Goal: Task Accomplishment & Management: Complete application form

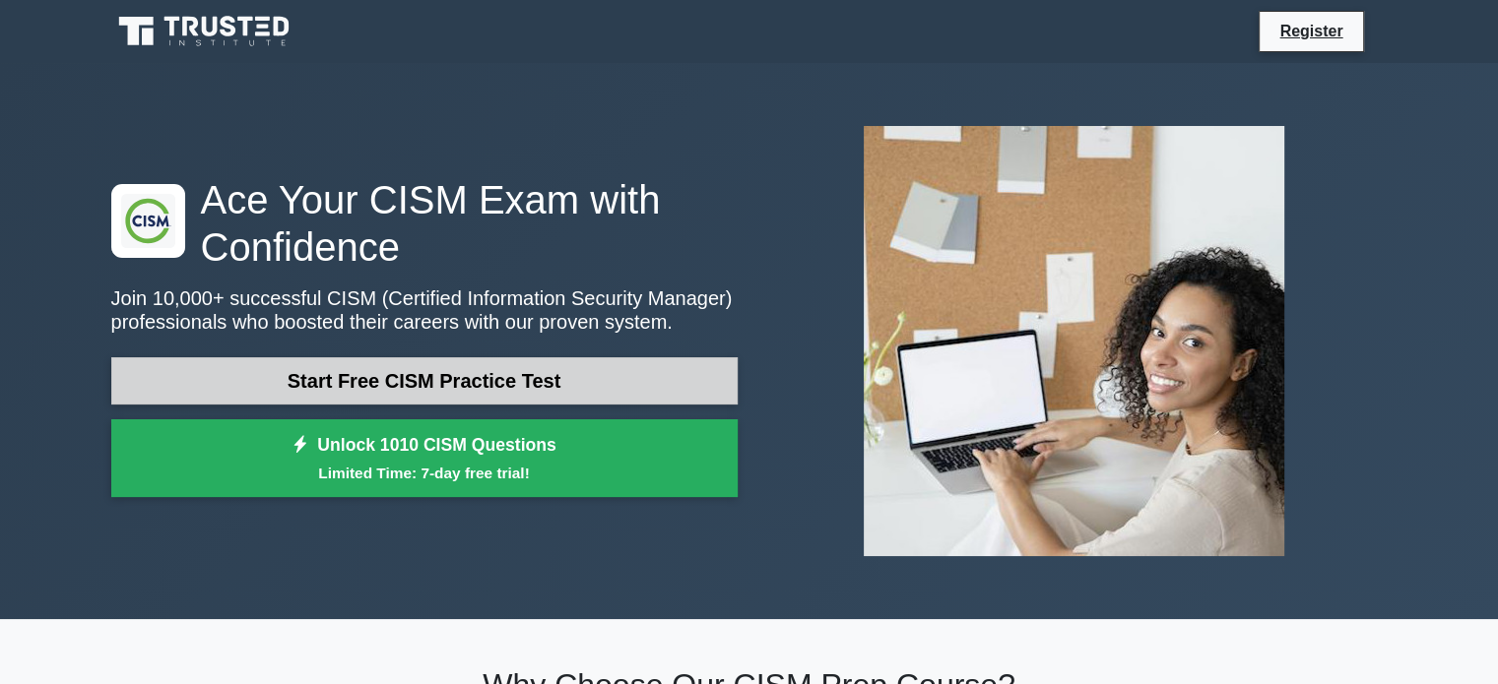
click at [534, 382] on link "Start Free CISM Practice Test" at bounding box center [424, 381] width 626 height 47
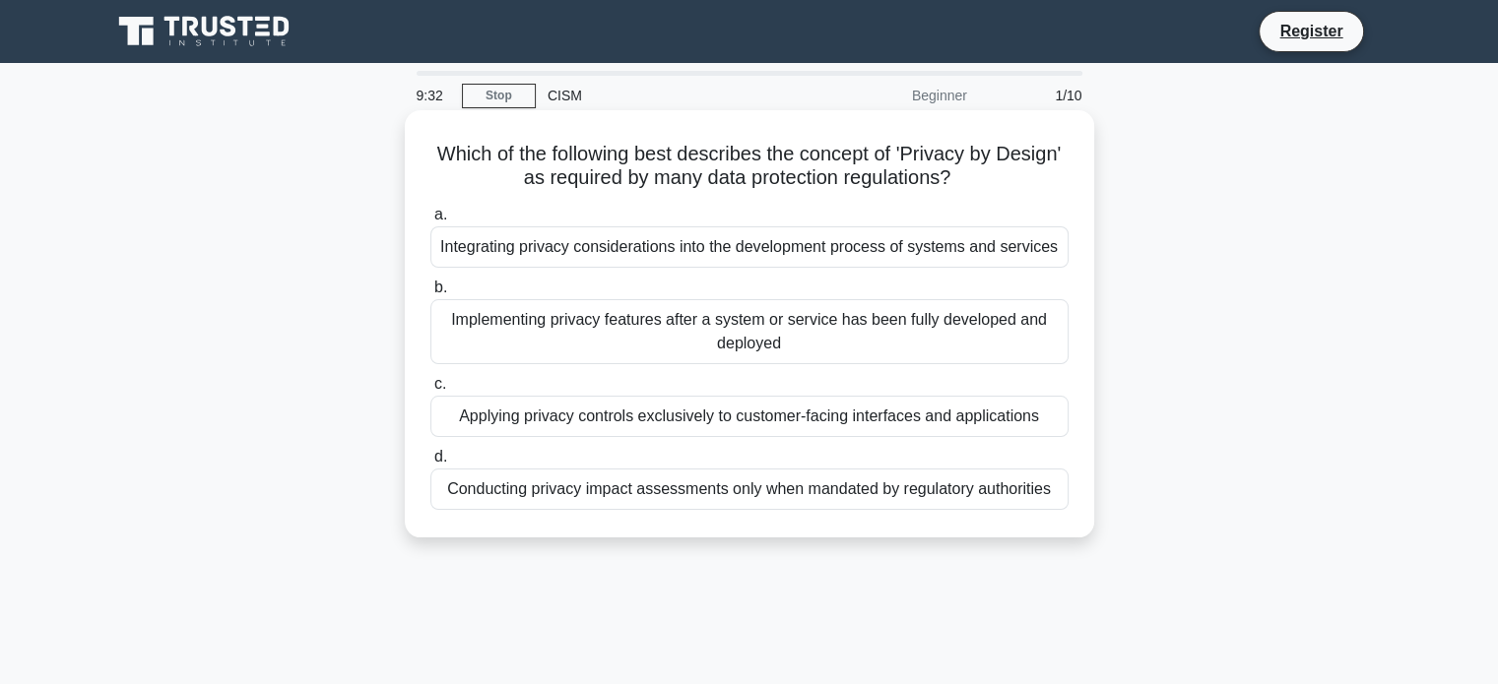
click at [714, 421] on div "Applying privacy controls exclusively to customer-facing interfaces and applica…" at bounding box center [749, 416] width 638 height 41
click at [430, 391] on input "c. Applying privacy controls exclusively to customer-facing interfaces and appl…" at bounding box center [430, 384] width 0 height 13
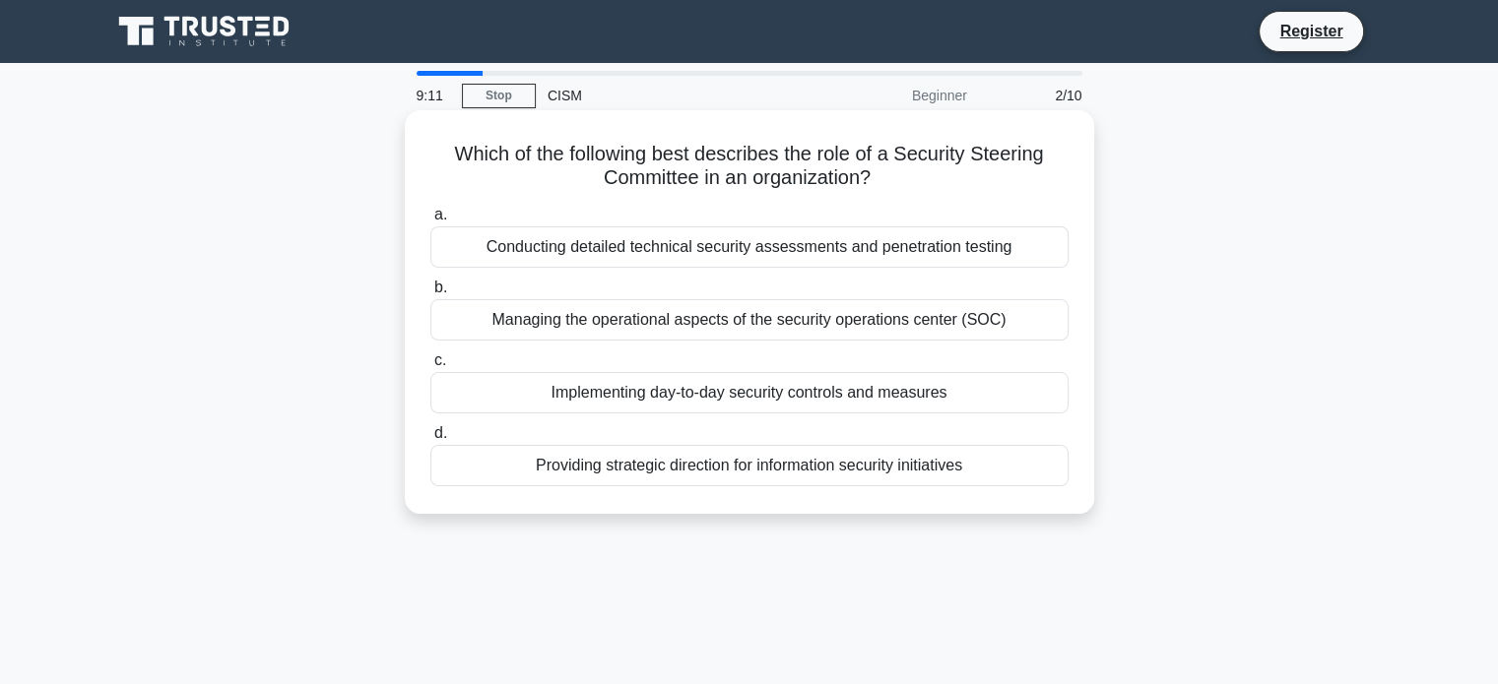
click at [711, 456] on div "Providing strategic direction for information security initiatives" at bounding box center [749, 465] width 638 height 41
click at [430, 440] on input "d. Providing strategic direction for information security initiatives" at bounding box center [430, 433] width 0 height 13
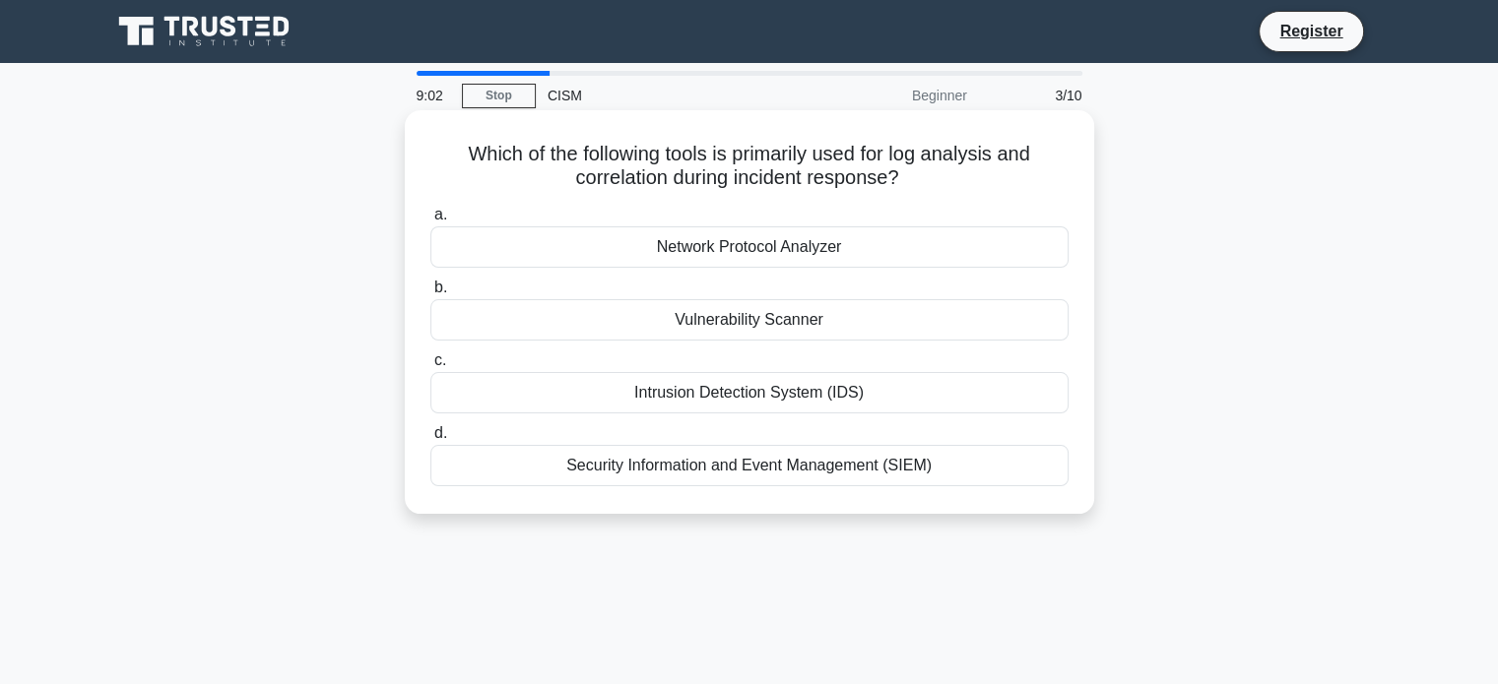
click at [795, 468] on div "Security Information and Event Management (SIEM)" at bounding box center [749, 465] width 638 height 41
click at [430, 440] on input "d. Security Information and Event Management (SIEM)" at bounding box center [430, 433] width 0 height 13
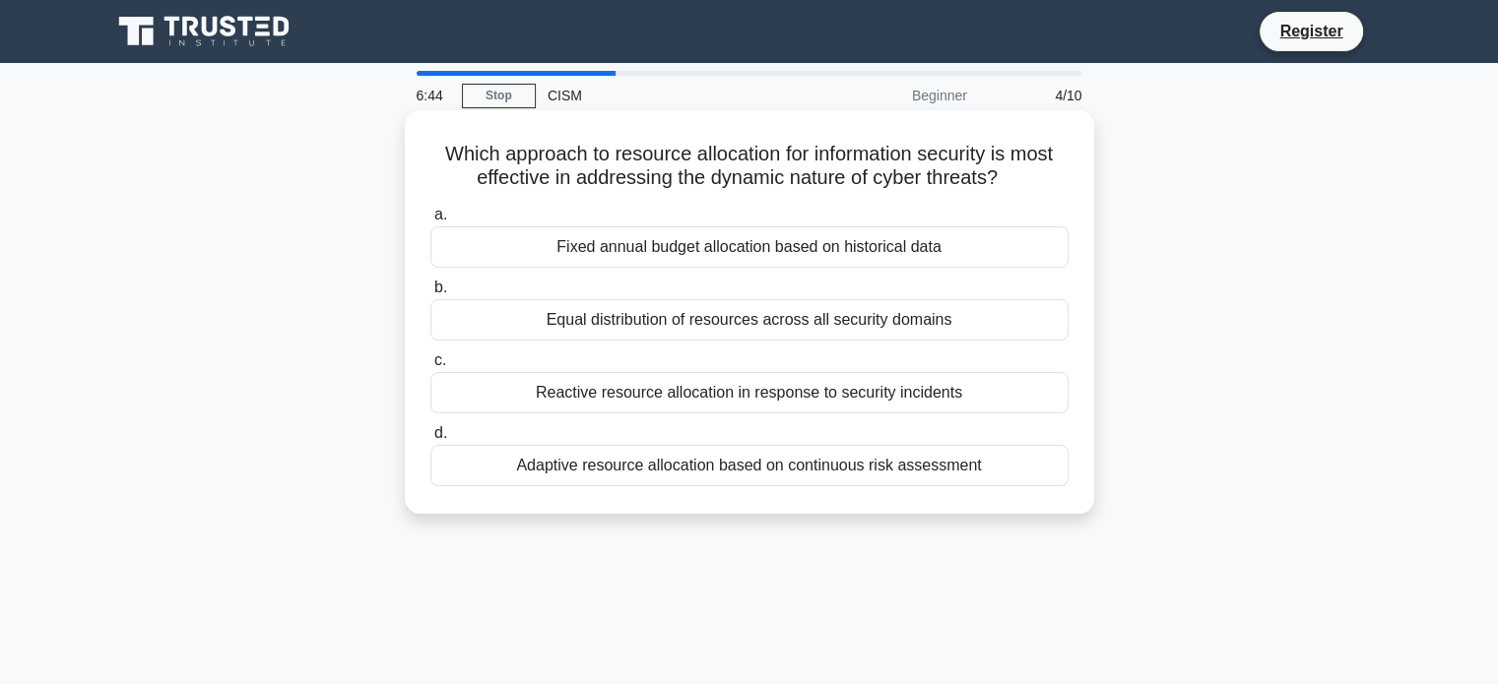
click at [655, 389] on div "Reactive resource allocation in response to security incidents" at bounding box center [749, 392] width 638 height 41
click at [430, 367] on input "c. Reactive resource allocation in response to security incidents" at bounding box center [430, 361] width 0 height 13
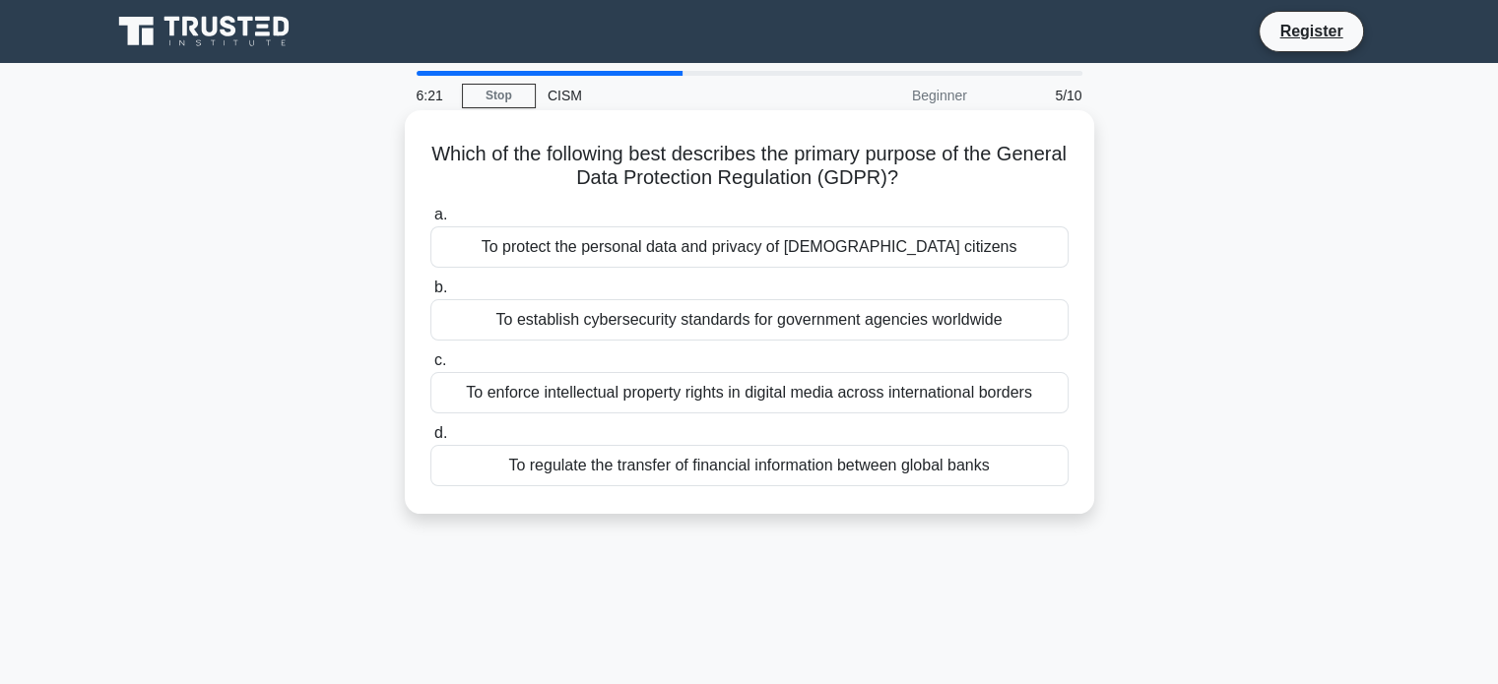
click at [666, 242] on div "To protect the personal data and privacy of EU citizens" at bounding box center [749, 247] width 638 height 41
click at [430, 222] on input "a. To protect the personal data and privacy of EU citizens" at bounding box center [430, 215] width 0 height 13
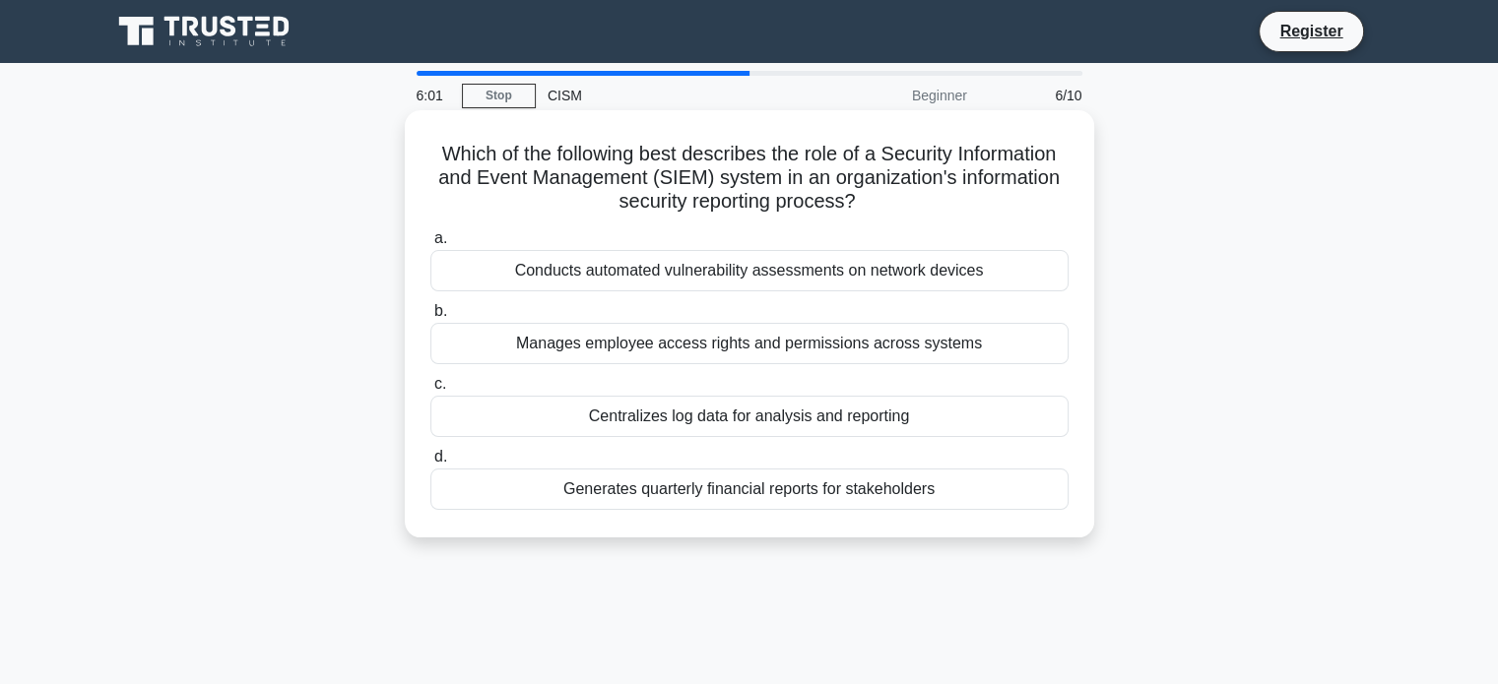
click at [752, 418] on div "Centralizes log data for analysis and reporting" at bounding box center [749, 416] width 638 height 41
click at [430, 391] on input "c. Centralizes log data for analysis and reporting" at bounding box center [430, 384] width 0 height 13
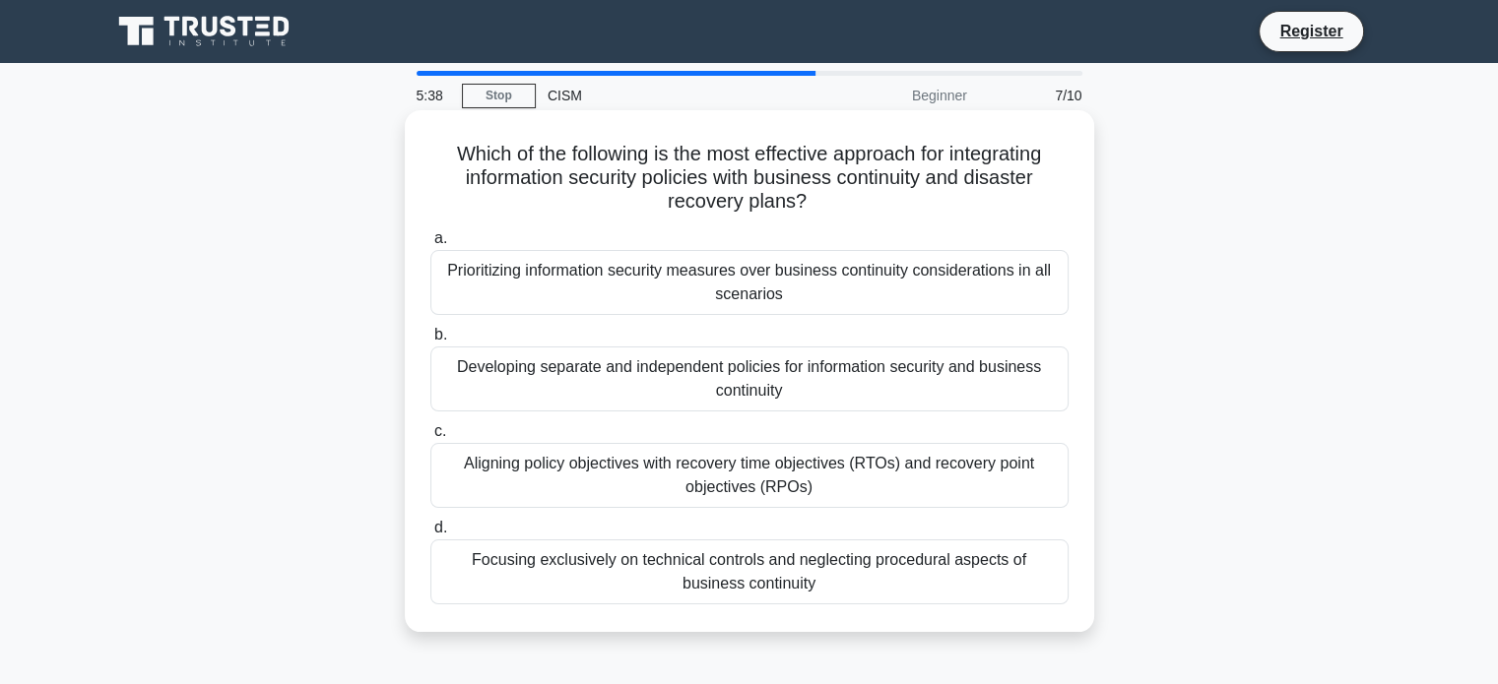
click at [768, 473] on div "Aligning policy objectives with recovery time objectives (RTOs) and recovery po…" at bounding box center [749, 475] width 638 height 65
click at [430, 438] on input "c. Aligning policy objectives with recovery time objectives (RTOs) and recovery…" at bounding box center [430, 431] width 0 height 13
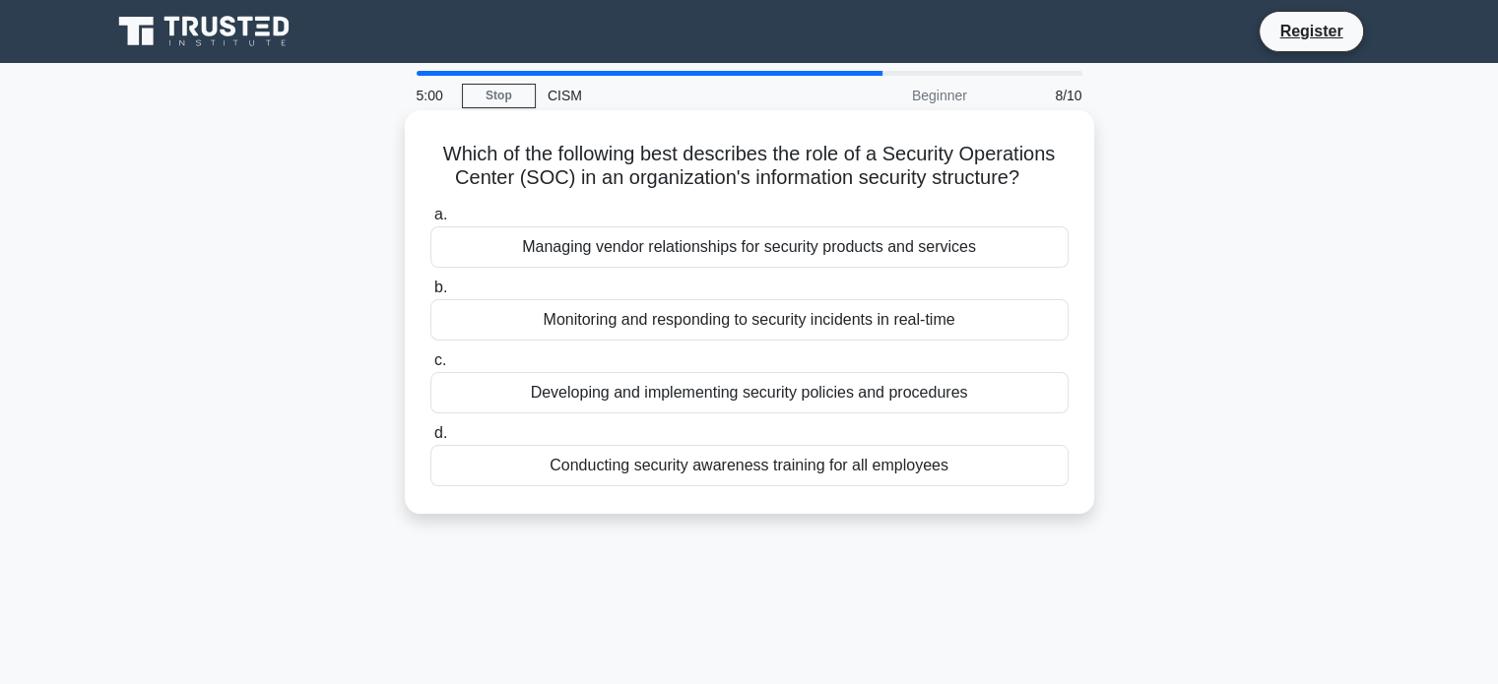
click at [739, 314] on div "Monitoring and responding to security incidents in real-time" at bounding box center [749, 319] width 638 height 41
click at [430, 294] on input "b. Monitoring and responding to security incidents in real-time" at bounding box center [430, 288] width 0 height 13
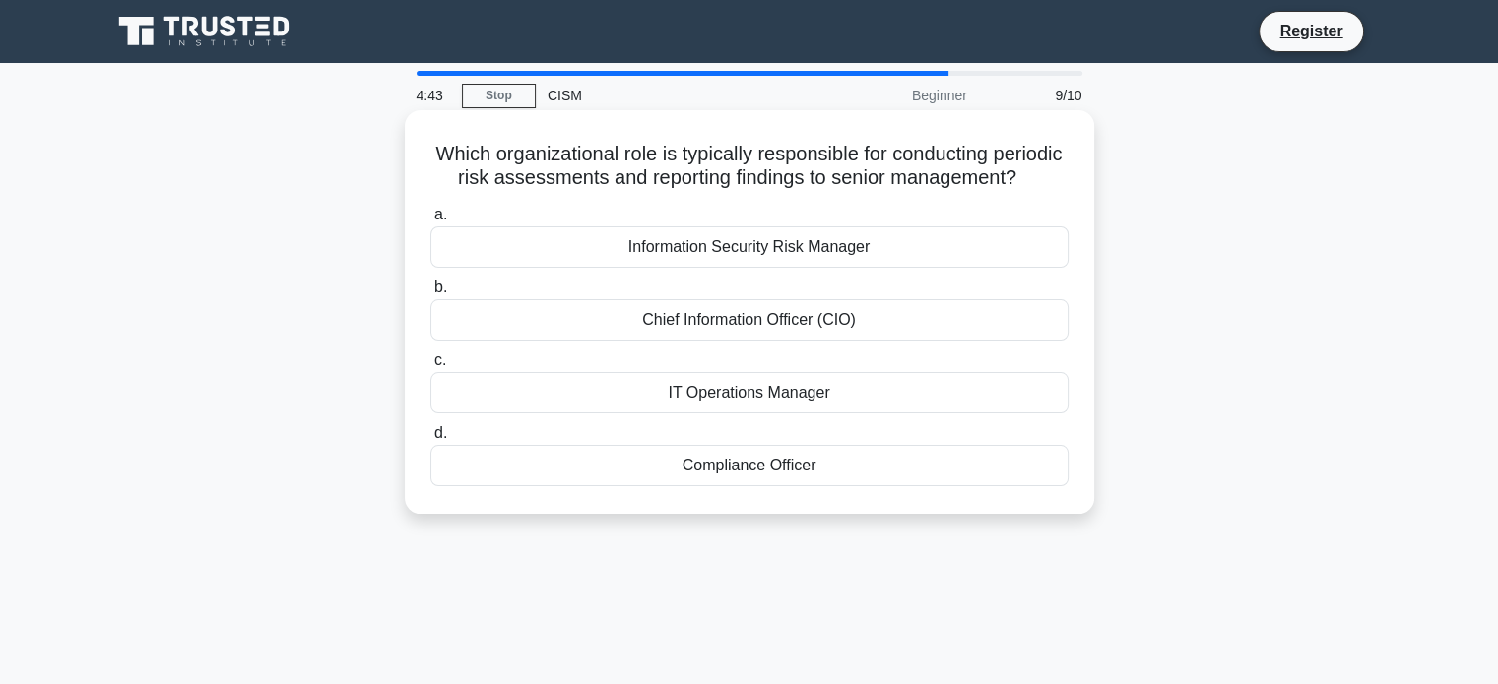
click at [786, 266] on div "Information Security Risk Manager" at bounding box center [749, 247] width 638 height 41
click at [430, 222] on input "a. Information Security Risk Manager" at bounding box center [430, 215] width 0 height 13
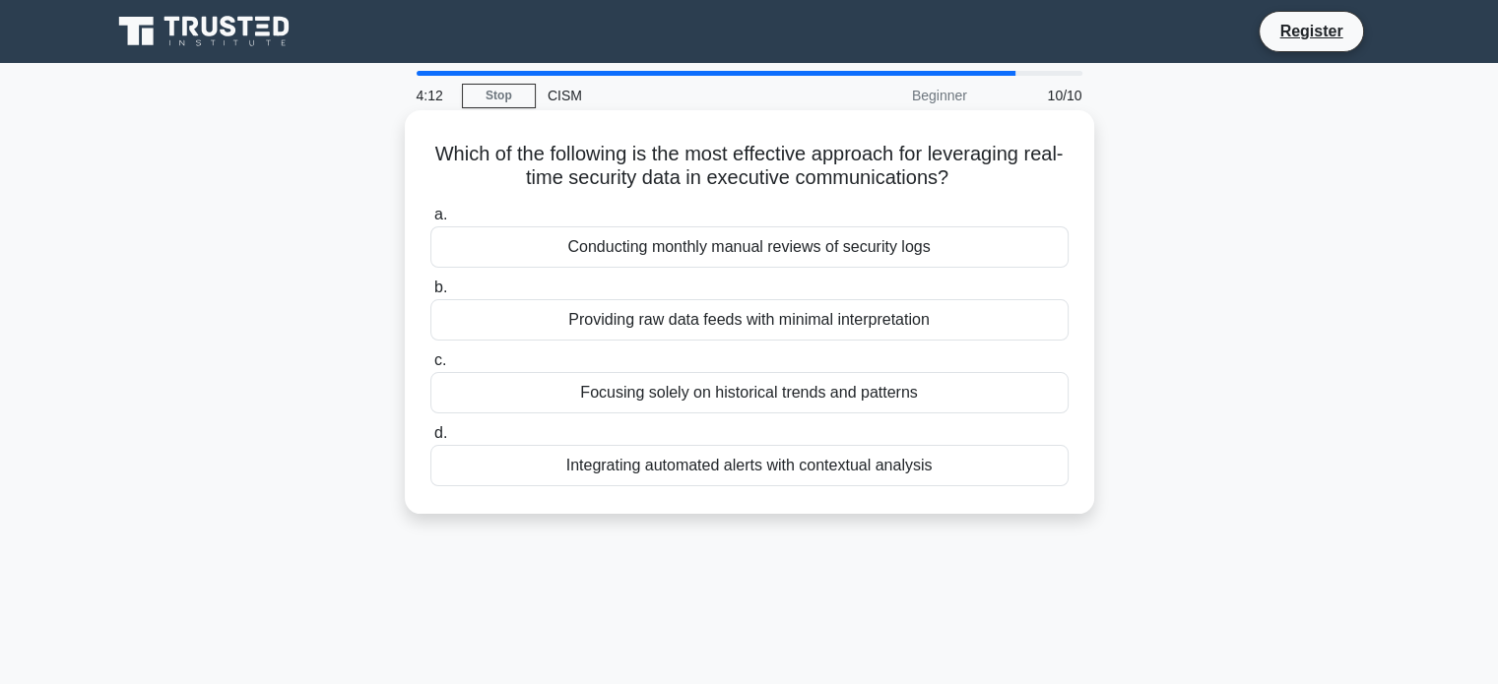
click at [685, 249] on div "Conducting monthly manual reviews of security logs" at bounding box center [749, 247] width 638 height 41
click at [430, 222] on input "a. Conducting monthly manual reviews of security logs" at bounding box center [430, 215] width 0 height 13
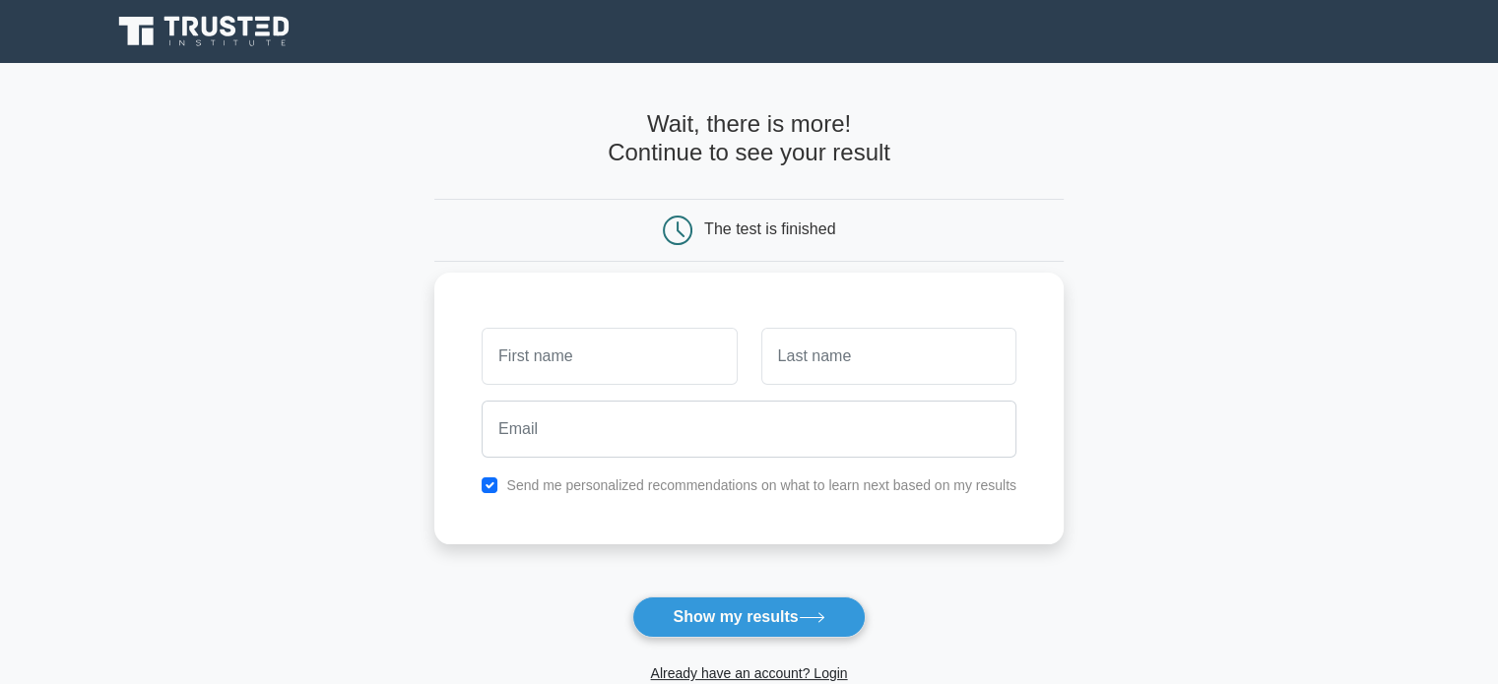
click at [639, 348] on input "text" at bounding box center [609, 356] width 255 height 57
type input "Syed Abdul Basit"
click at [846, 368] on input "text" at bounding box center [888, 356] width 255 height 57
type input "Husaini"
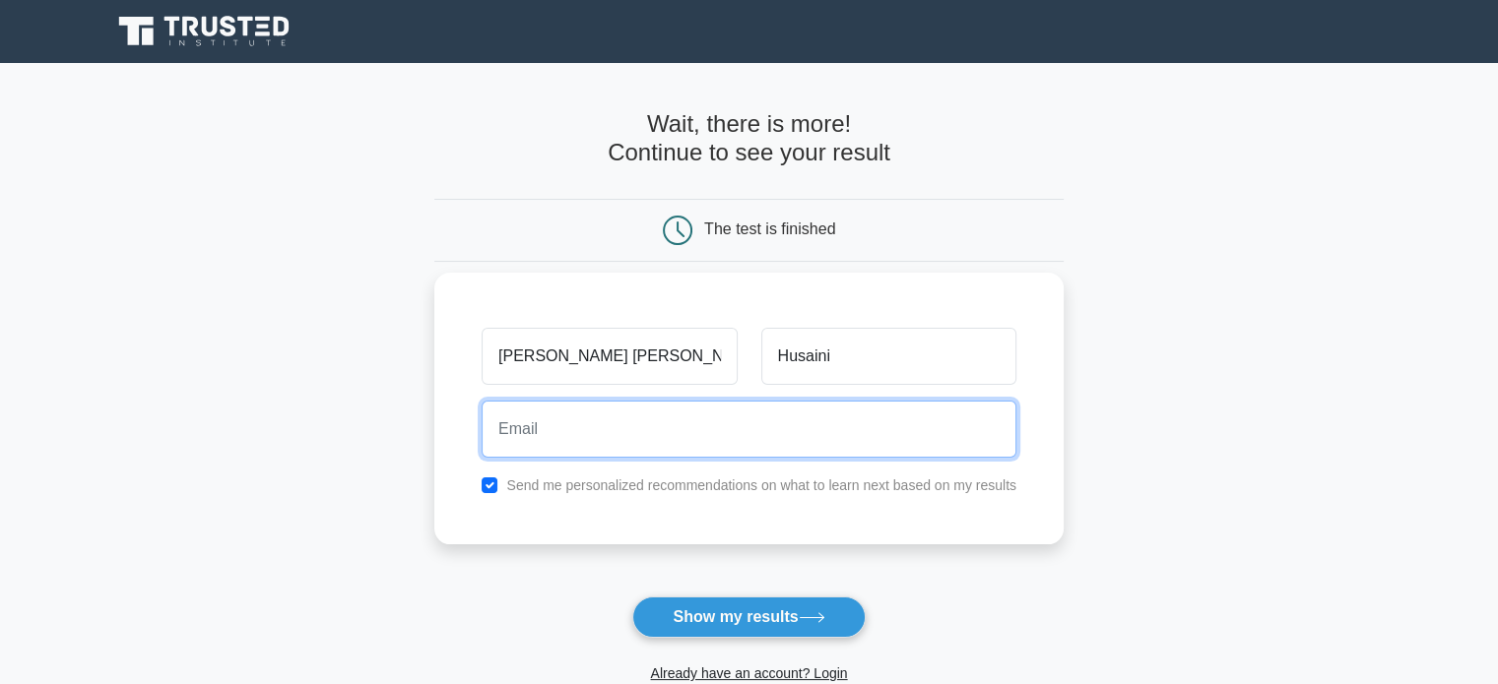
click at [777, 440] on input "email" at bounding box center [749, 429] width 535 height 57
type input "hsyedabdulbasit@gmail.com"
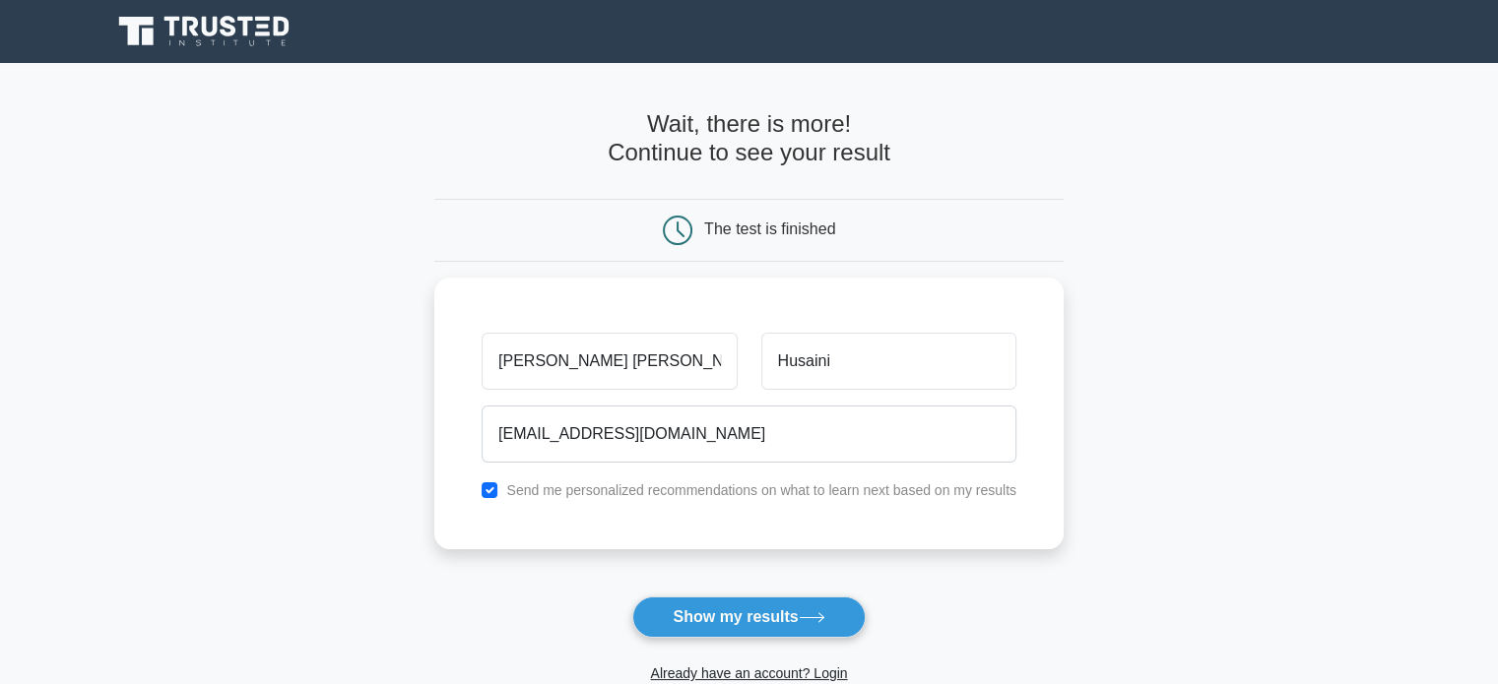
click at [722, 614] on button "Show my results" at bounding box center [748, 617] width 232 height 41
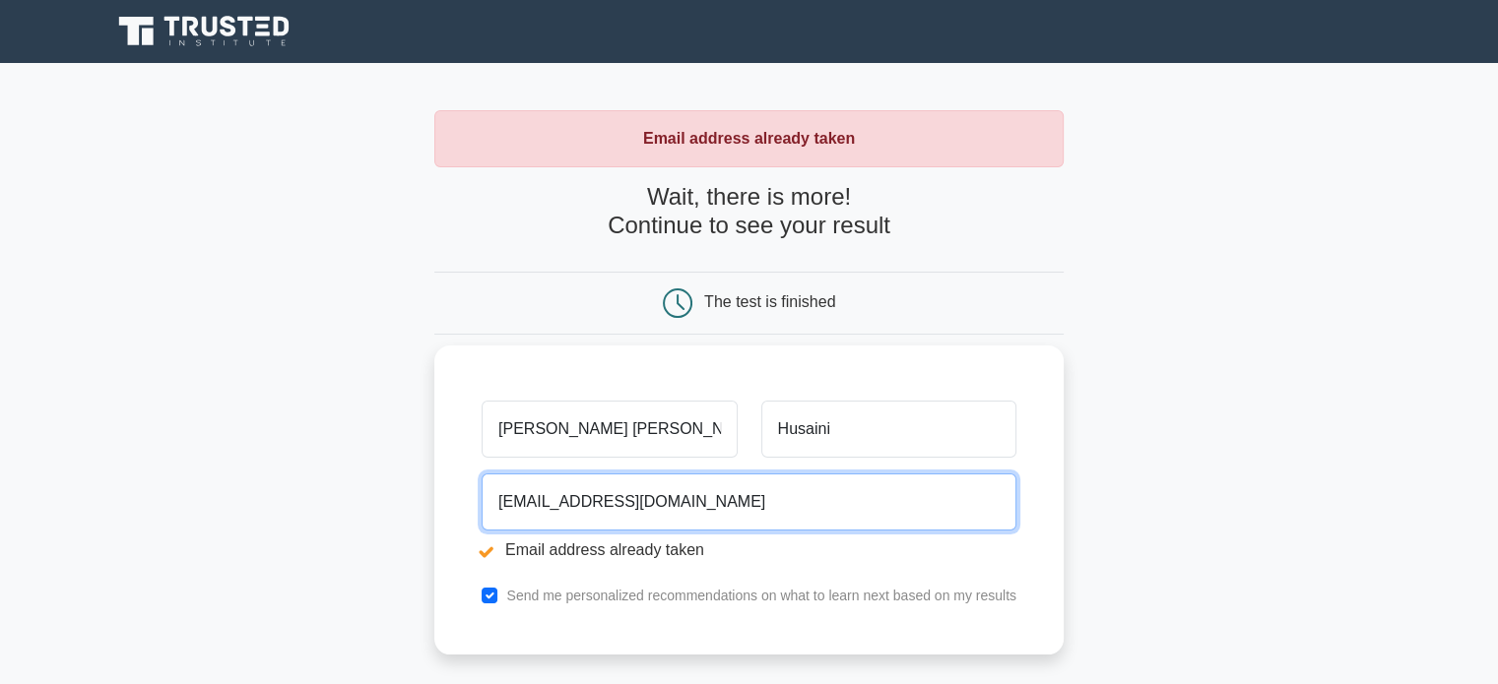
click at [679, 513] on input "[EMAIL_ADDRESS][DOMAIN_NAME]" at bounding box center [749, 502] width 535 height 57
drag, startPoint x: 737, startPoint y: 506, endPoint x: 457, endPoint y: 483, distance: 280.7
click at [457, 483] on div "Syed Abdul Basit Husaini hsyedabdulbasit@gmail.com Email address already taken …" at bounding box center [748, 500] width 629 height 309
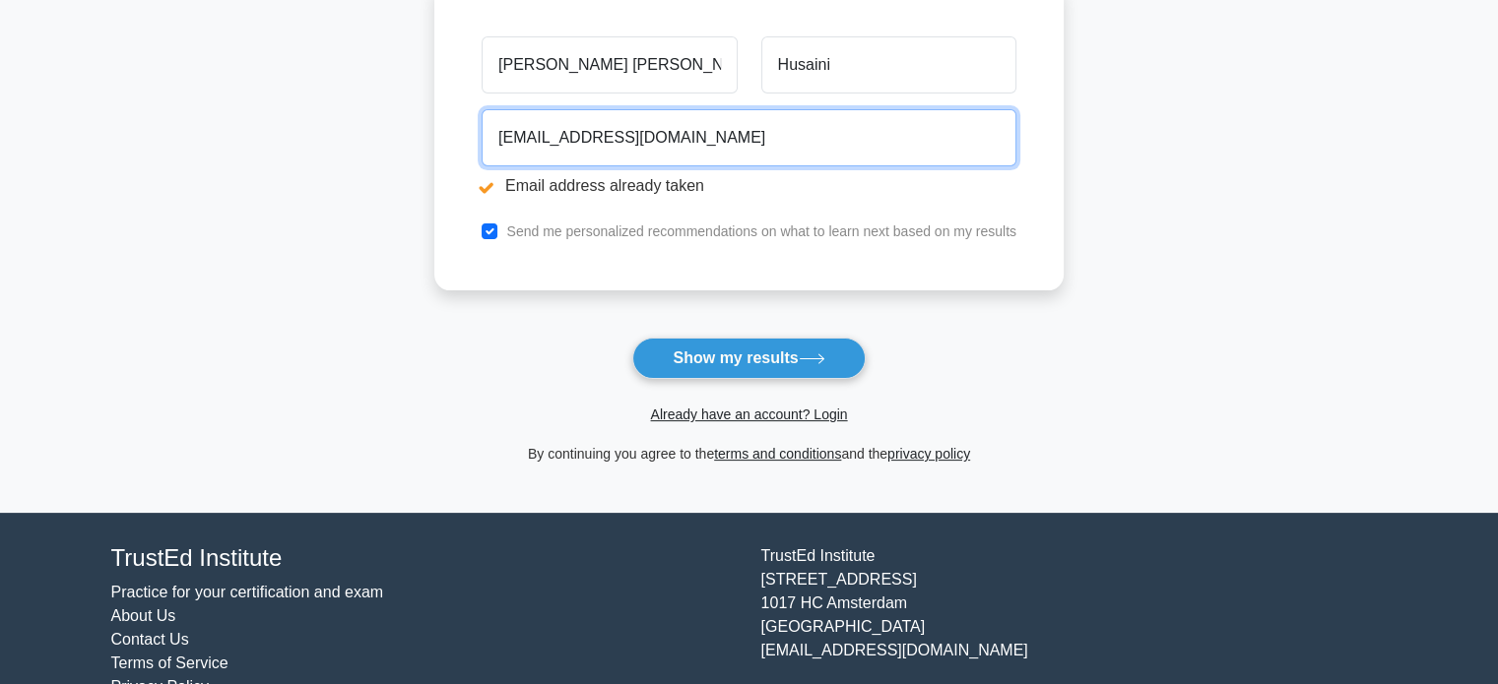
scroll to position [394, 0]
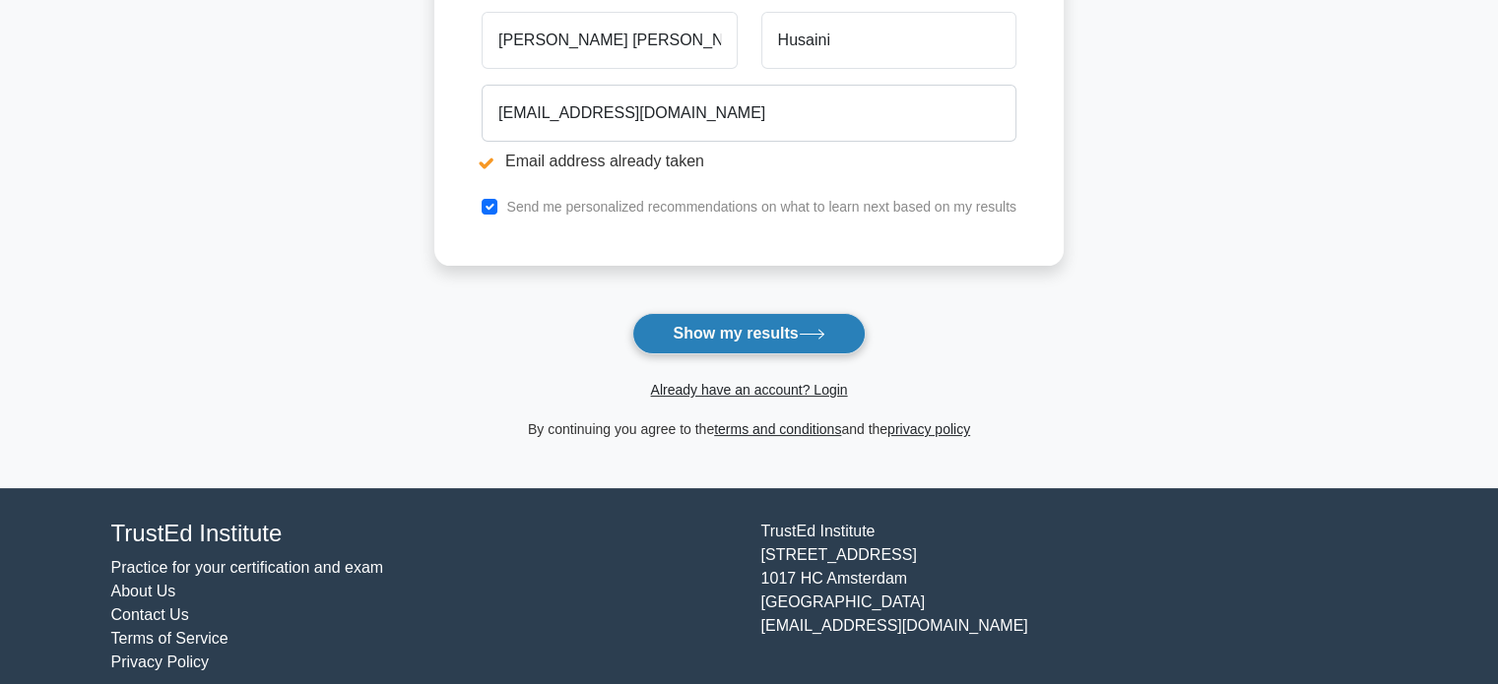
click at [774, 329] on button "Show my results" at bounding box center [748, 333] width 232 height 41
